Goal: Contribute content

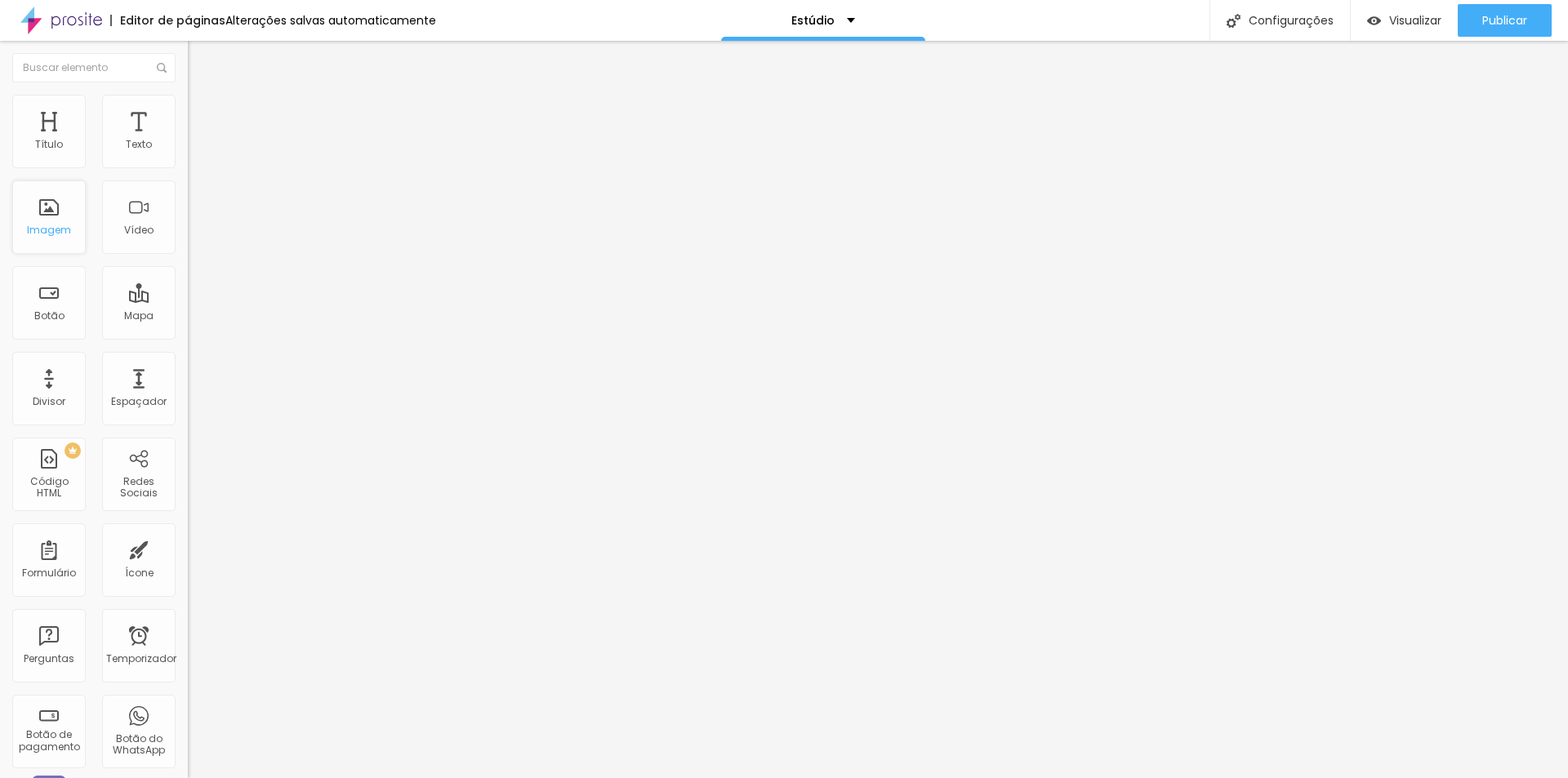
click at [66, 232] on font "Imagem" at bounding box center [49, 230] width 44 height 14
click at [43, 223] on font "Imagem" at bounding box center [49, 230] width 44 height 14
click at [188, 139] on div "Adicionar imagem" at bounding box center [282, 133] width 188 height 11
click at [203, 115] on font "Avançado" at bounding box center [230, 121] width 54 height 14
click at [203, 109] on font "Estilo" at bounding box center [215, 105] width 25 height 14
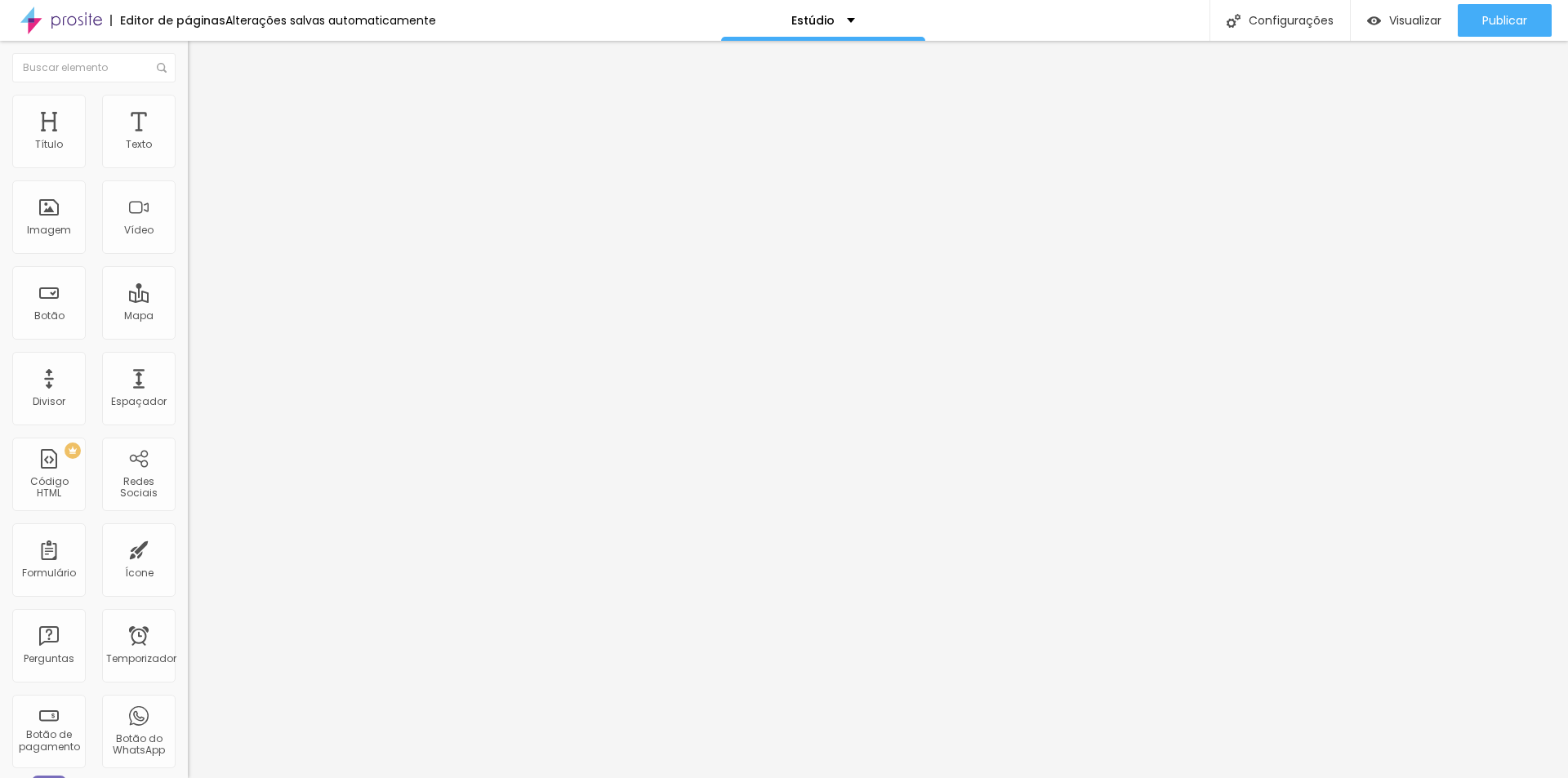
type input "95"
type input "90"
type input "85"
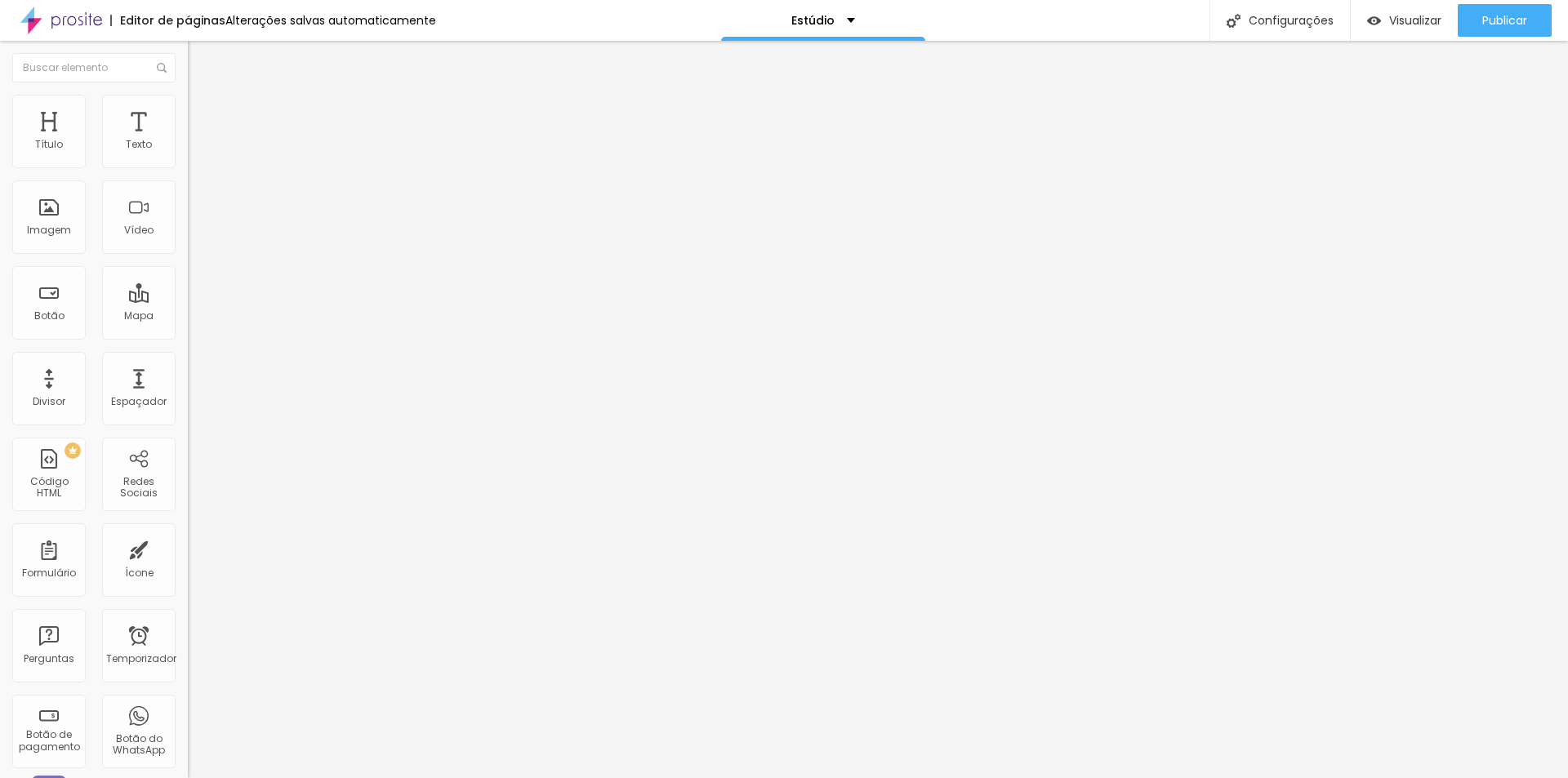
type input "85"
type input "80"
type input "75"
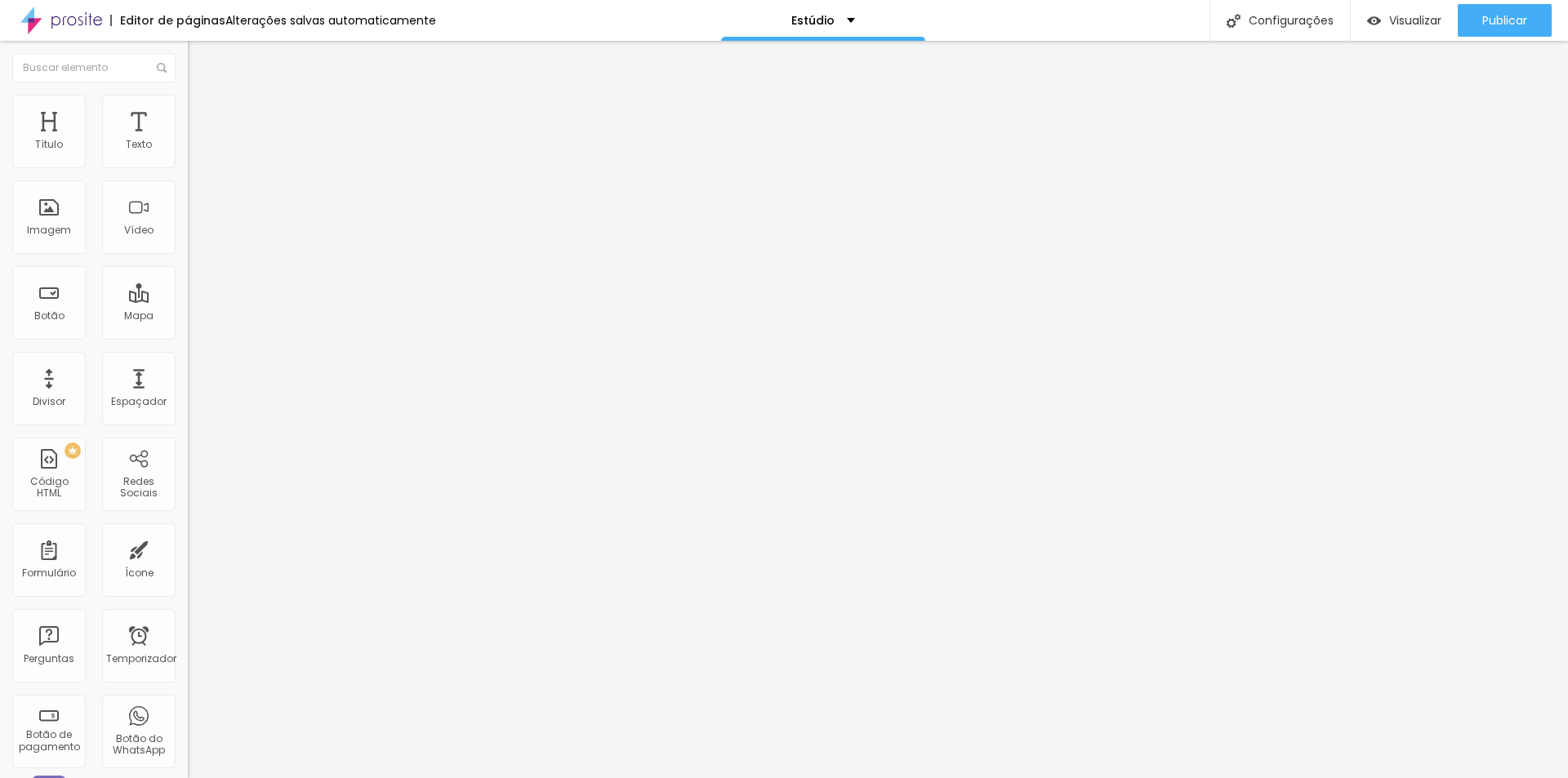
type input "70"
type input "65"
type input "60"
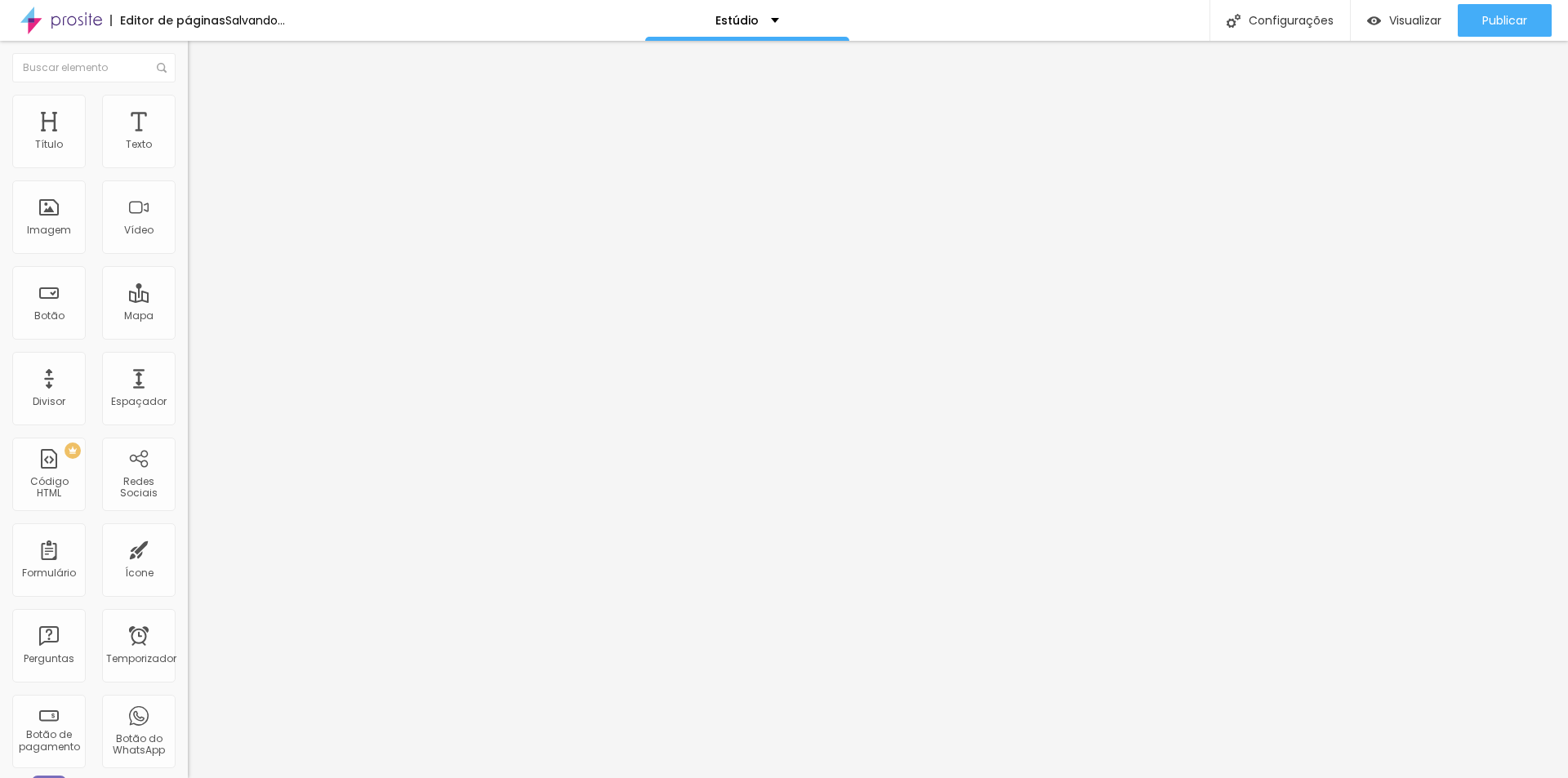
drag, startPoint x: 167, startPoint y: 174, endPoint x: 103, endPoint y: 168, distance: 64.3
type input "60"
click at [188, 167] on input "range" at bounding box center [241, 161] width 105 height 13
type input "55"
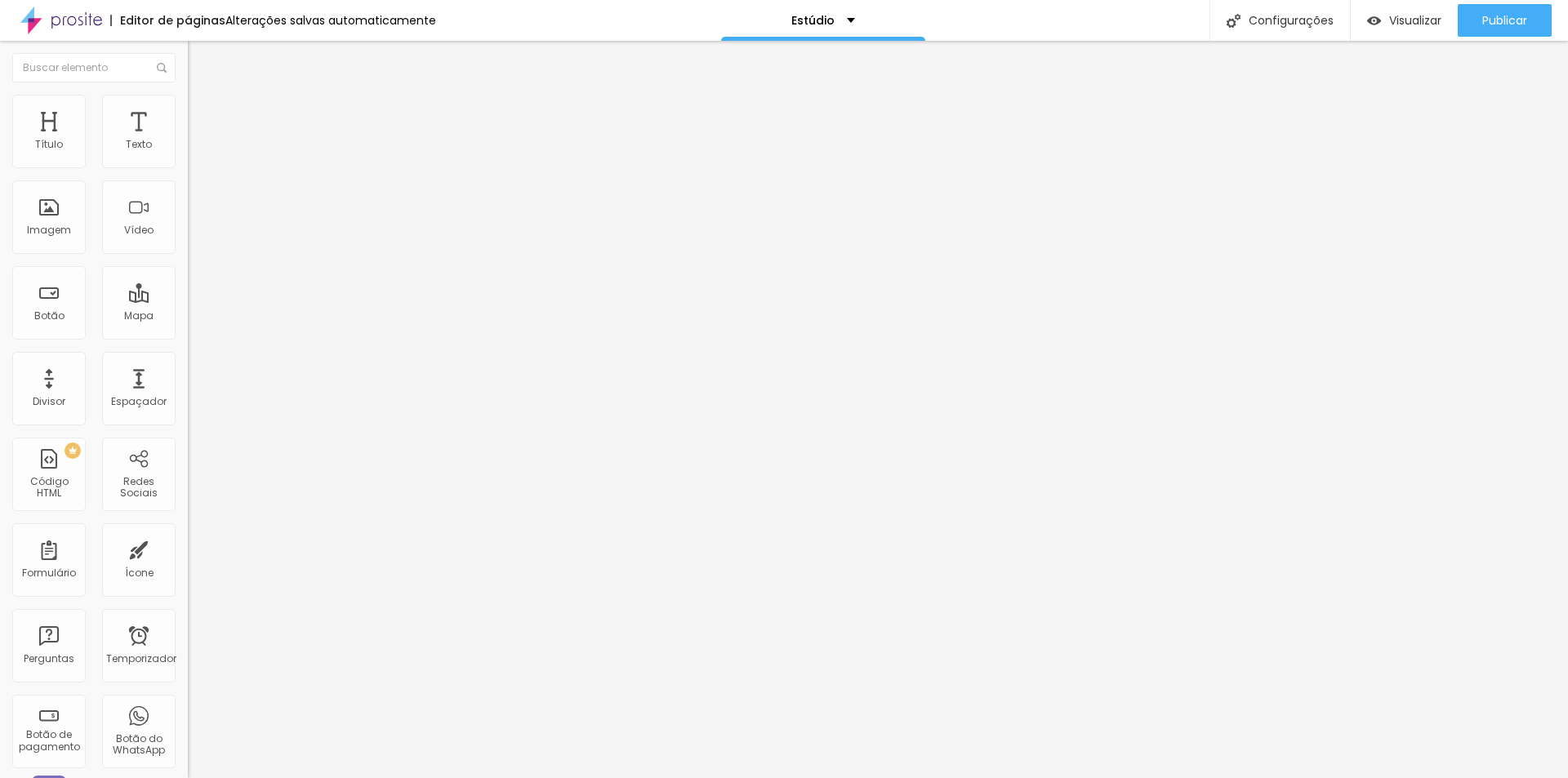
type input "50"
type input "45"
drag, startPoint x: 104, startPoint y: 174, endPoint x: 76, endPoint y: 176, distance: 28.1
type input "45"
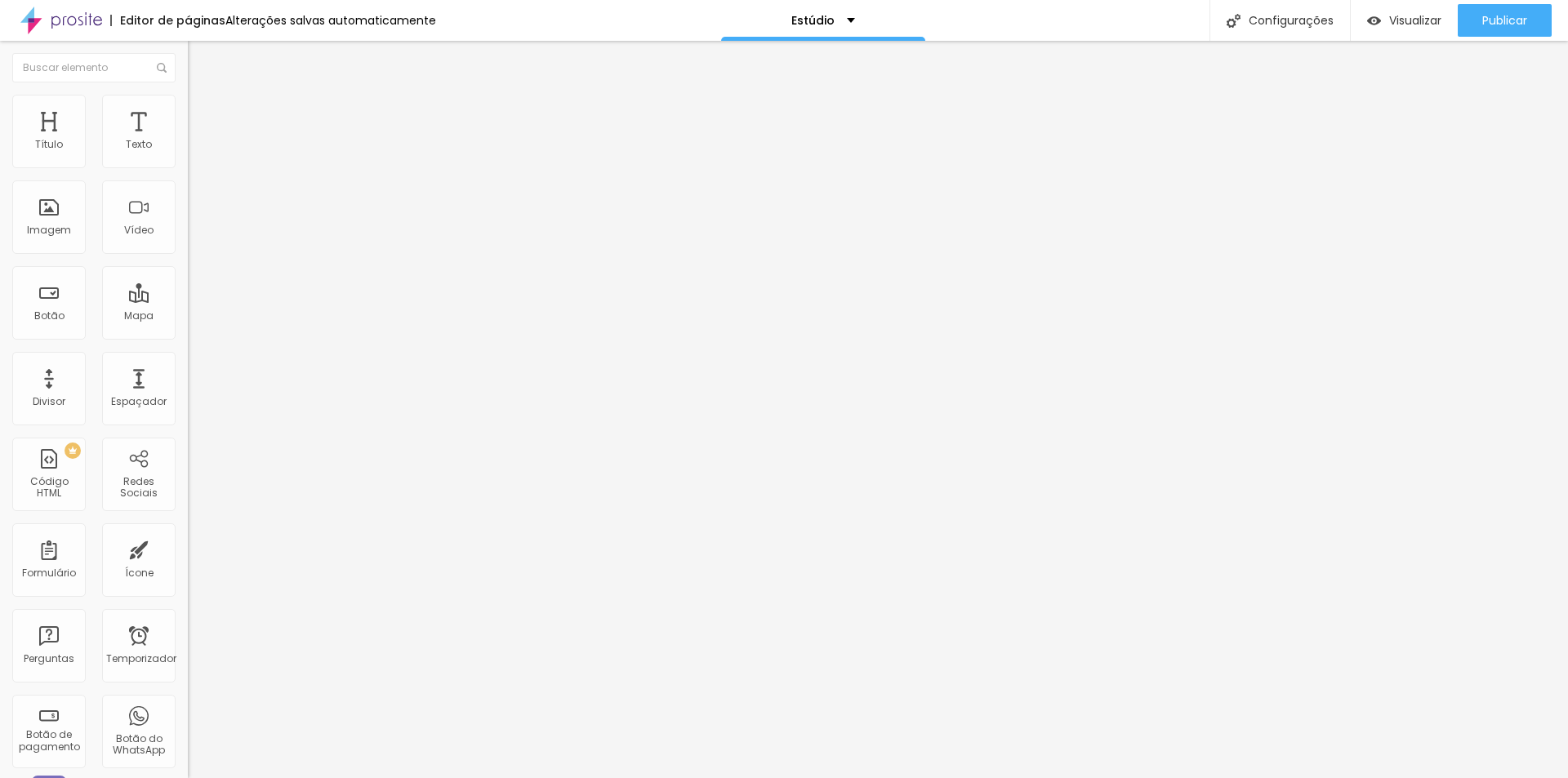
click at [188, 167] on input "range" at bounding box center [241, 161] width 105 height 13
click at [1479, 26] on button "Publicar" at bounding box center [1505, 21] width 94 height 33
click at [1501, 20] on font "Publicar" at bounding box center [1504, 21] width 45 height 16
